Goal: Task Accomplishment & Management: Manage account settings

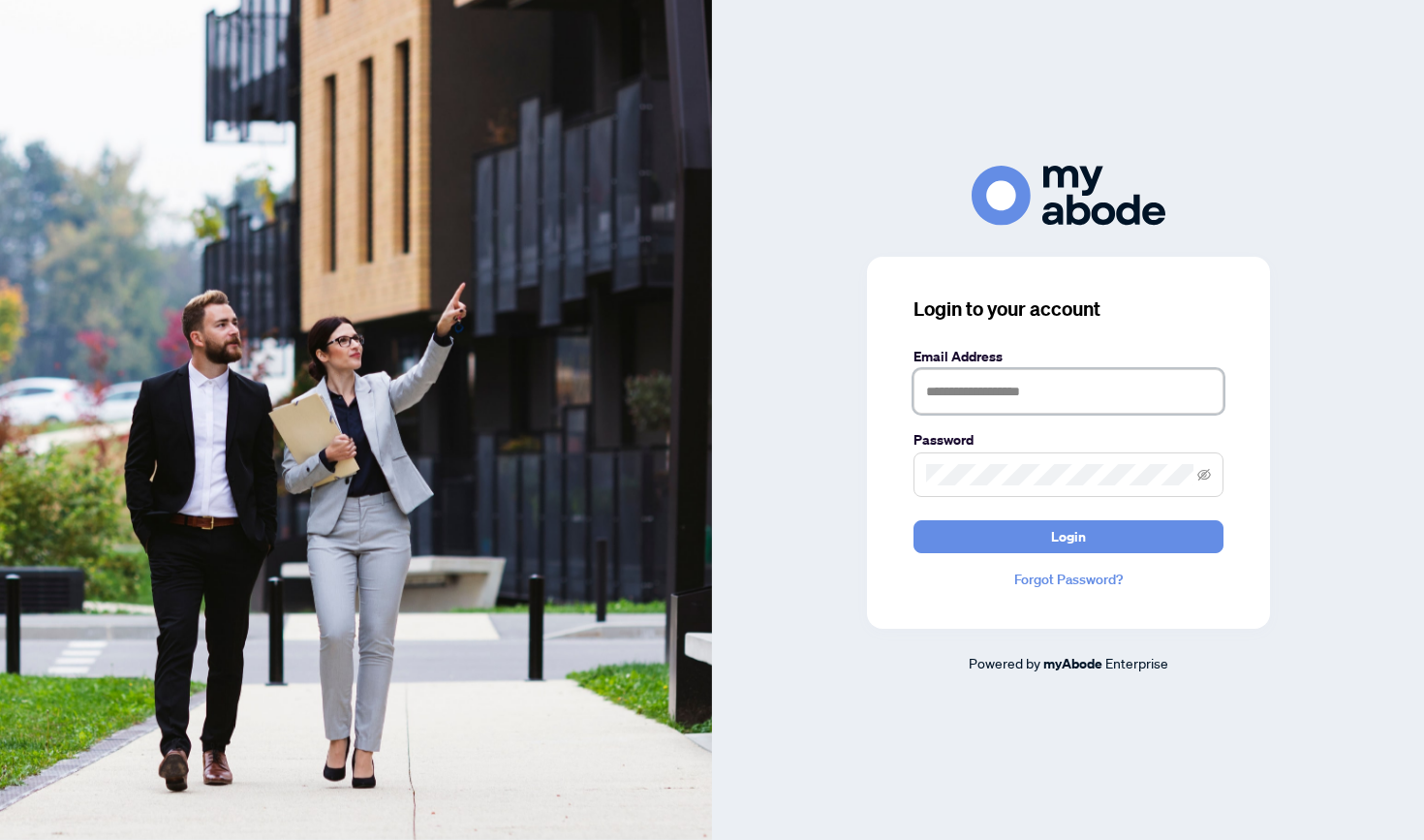
type input "**********"
click at [1067, 535] on button "Login" at bounding box center [1067, 536] width 310 height 33
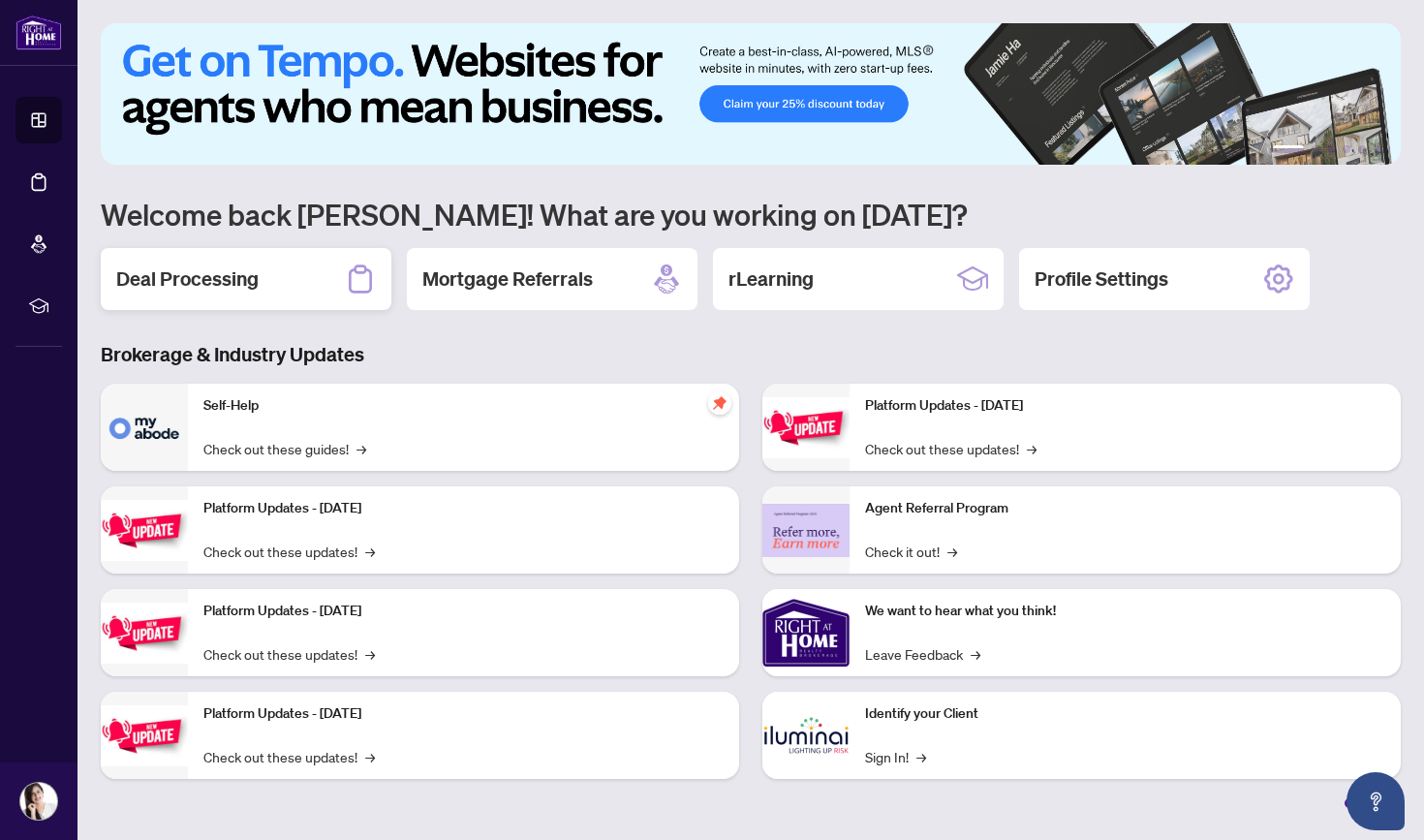
click at [310, 272] on div "Deal Processing" at bounding box center [246, 279] width 291 height 62
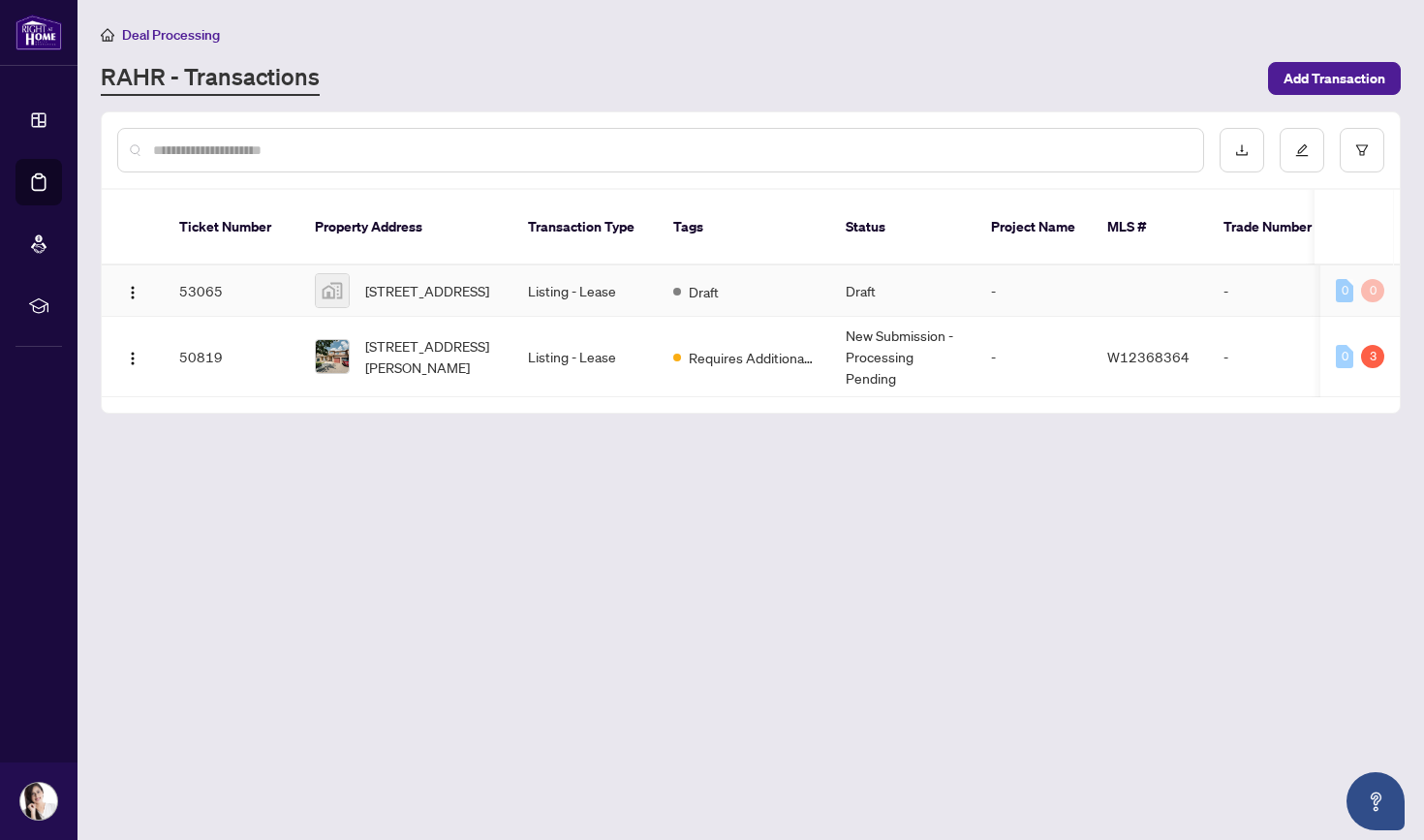
click at [985, 275] on td "-" at bounding box center [1033, 291] width 117 height 52
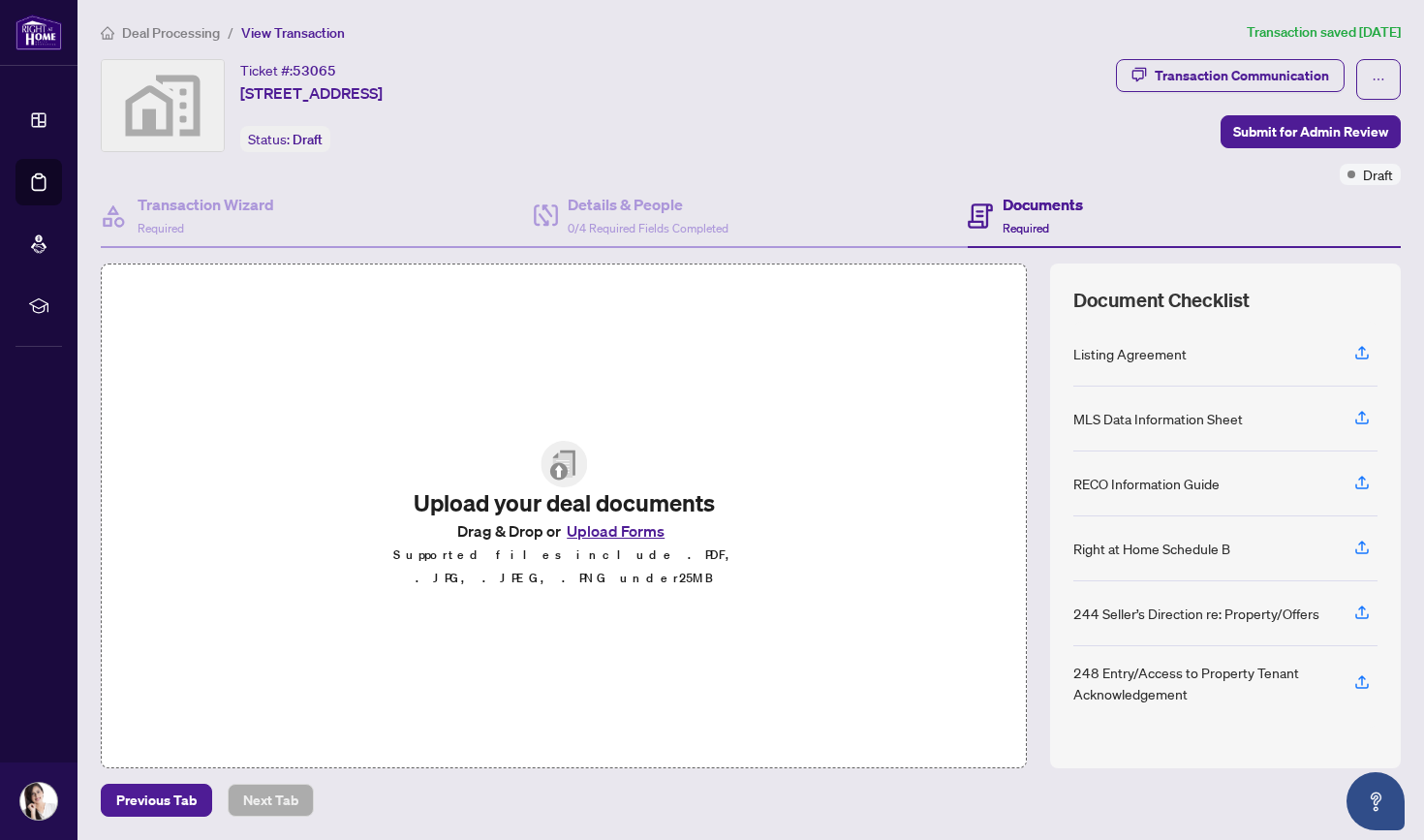
scroll to position [1, 0]
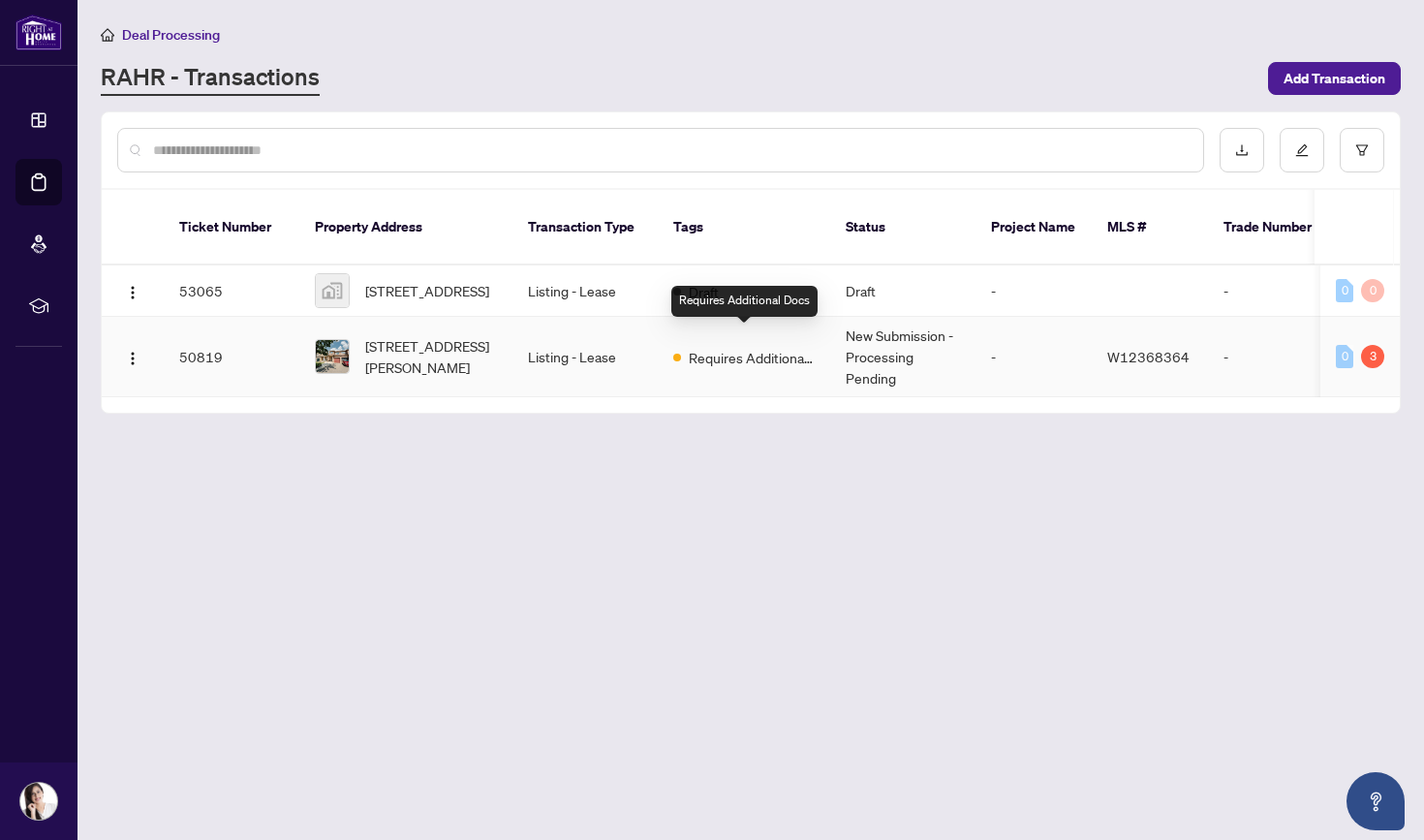
click at [745, 347] on span "Requires Additional Docs" at bounding box center [751, 357] width 126 height 21
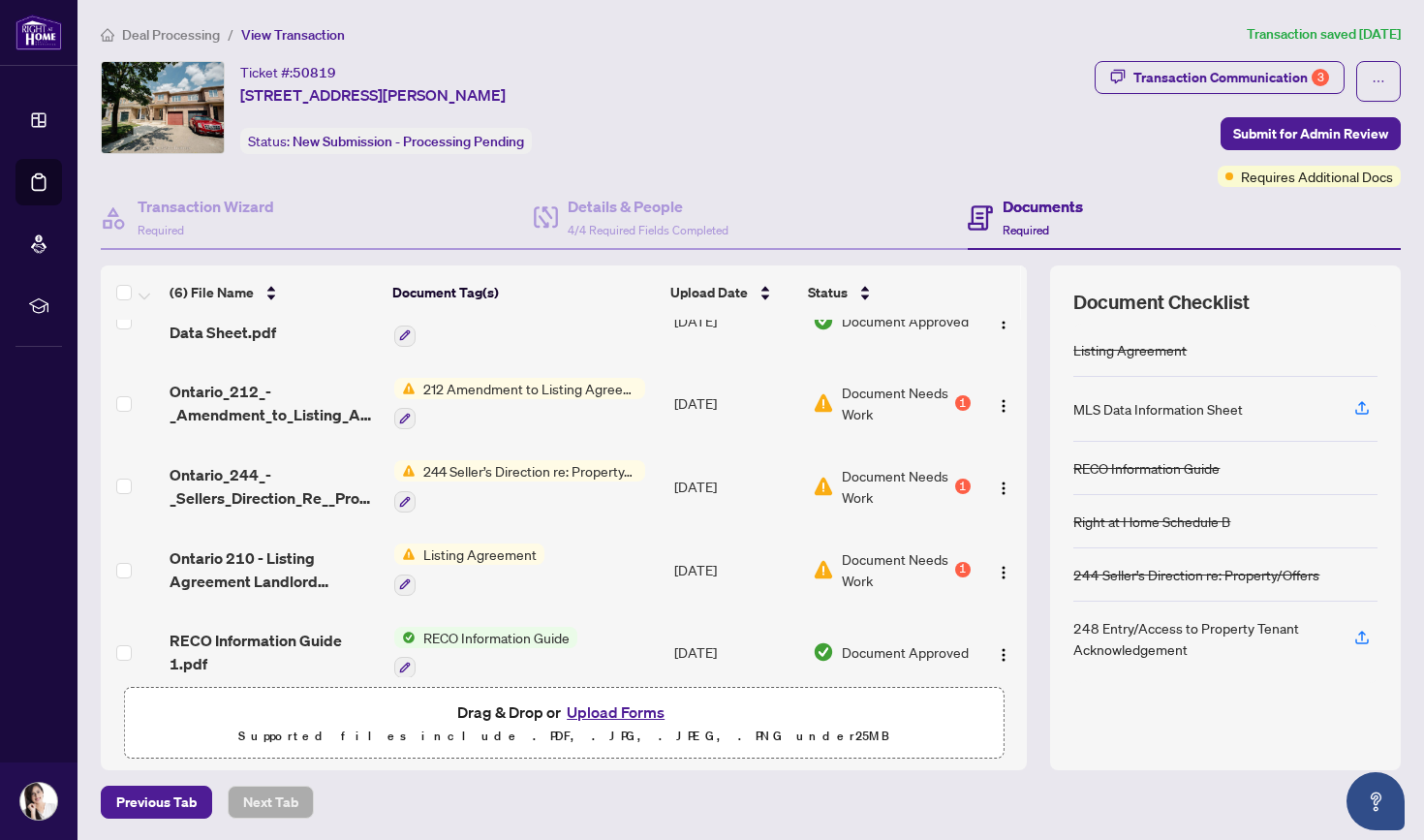
scroll to position [125, 0]
click at [1000, 481] on img "button" at bounding box center [1003, 487] width 16 height 16
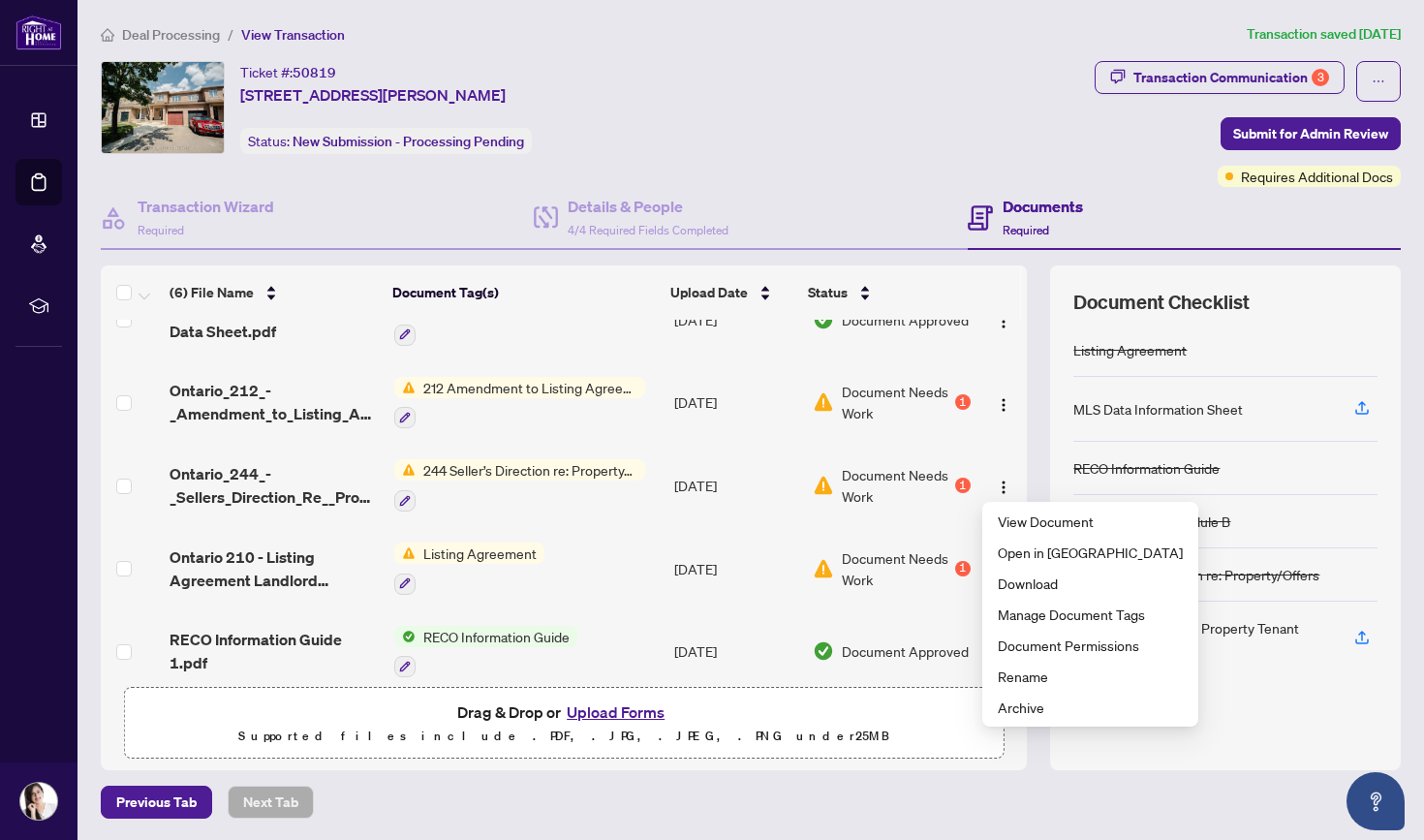
click at [873, 77] on div "Ticket #: 50819 [STREET_ADDRESS][PERSON_NAME] Status: New Submission - Processi…" at bounding box center [593, 107] width 986 height 93
